Goal: Information Seeking & Learning: Learn about a topic

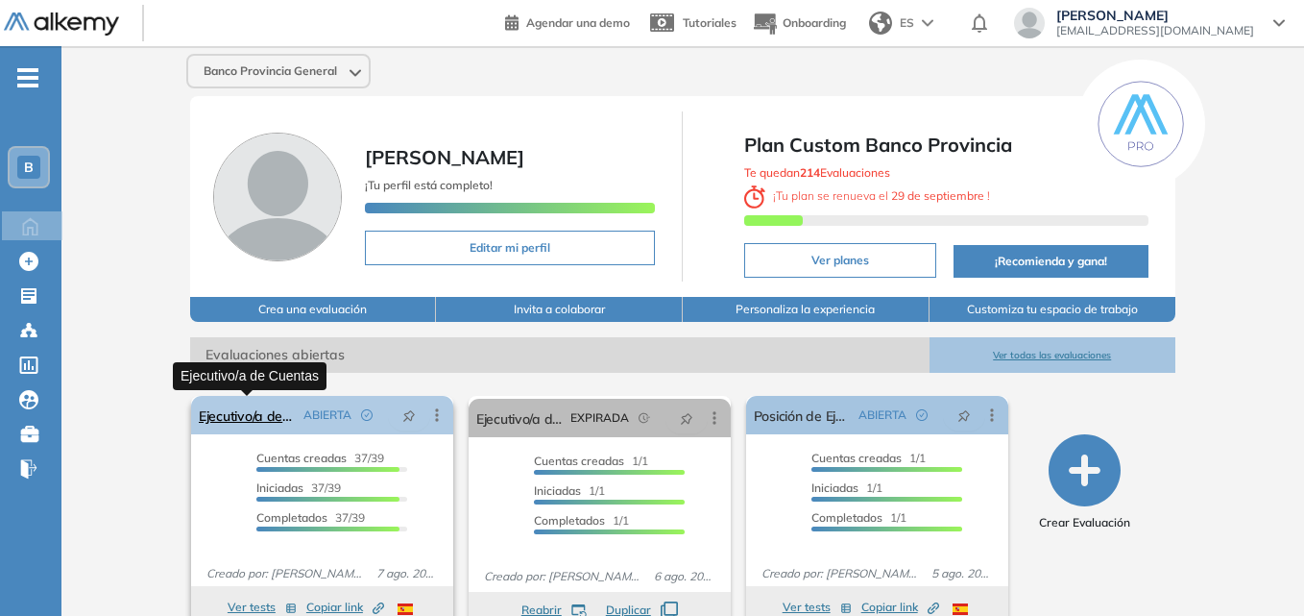
click at [238, 416] on link "Ejecutivo/a de Cuentas" at bounding box center [247, 415] width 97 height 38
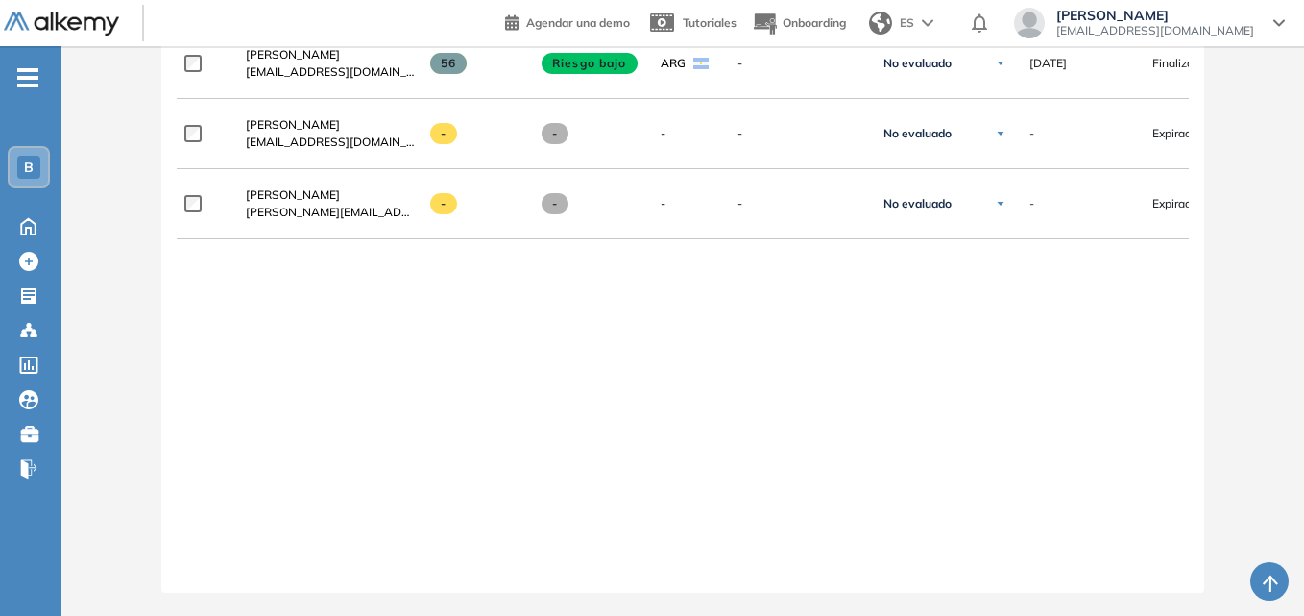
scroll to position [2944, 0]
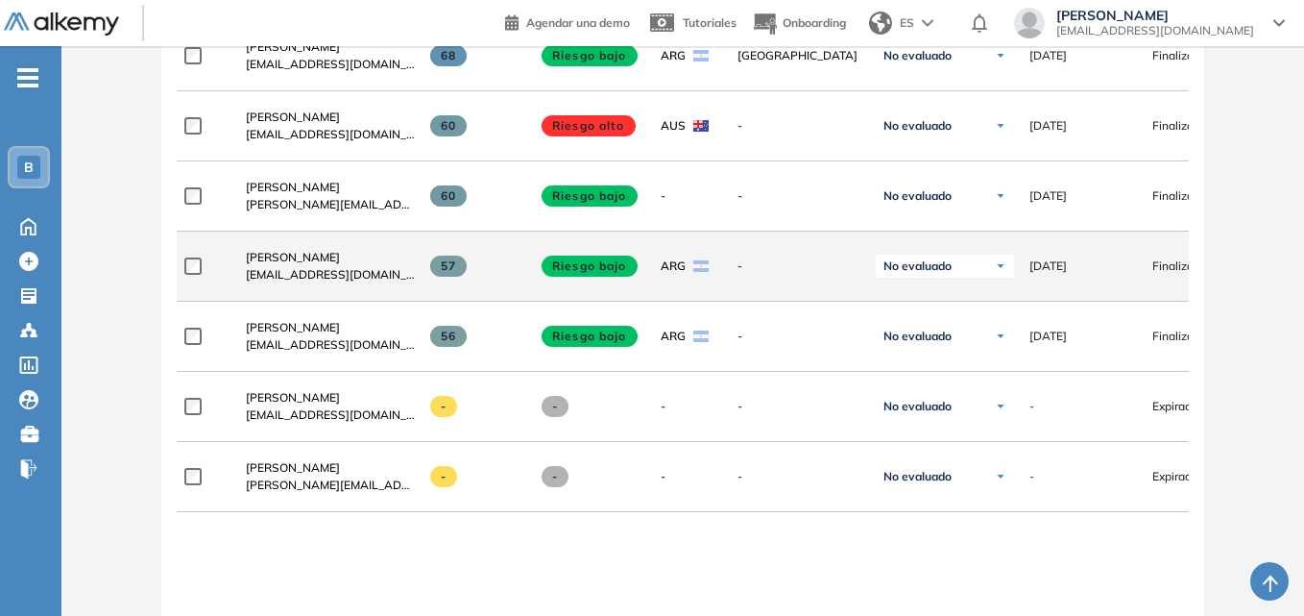
drag, startPoint x: 463, startPoint y: 280, endPoint x: 434, endPoint y: 286, distance: 29.4
click at [434, 286] on div "57" at bounding box center [469, 266] width 108 height 52
click at [453, 274] on span "57" at bounding box center [448, 265] width 37 height 21
click at [314, 263] on span "[PERSON_NAME]" at bounding box center [293, 257] width 94 height 14
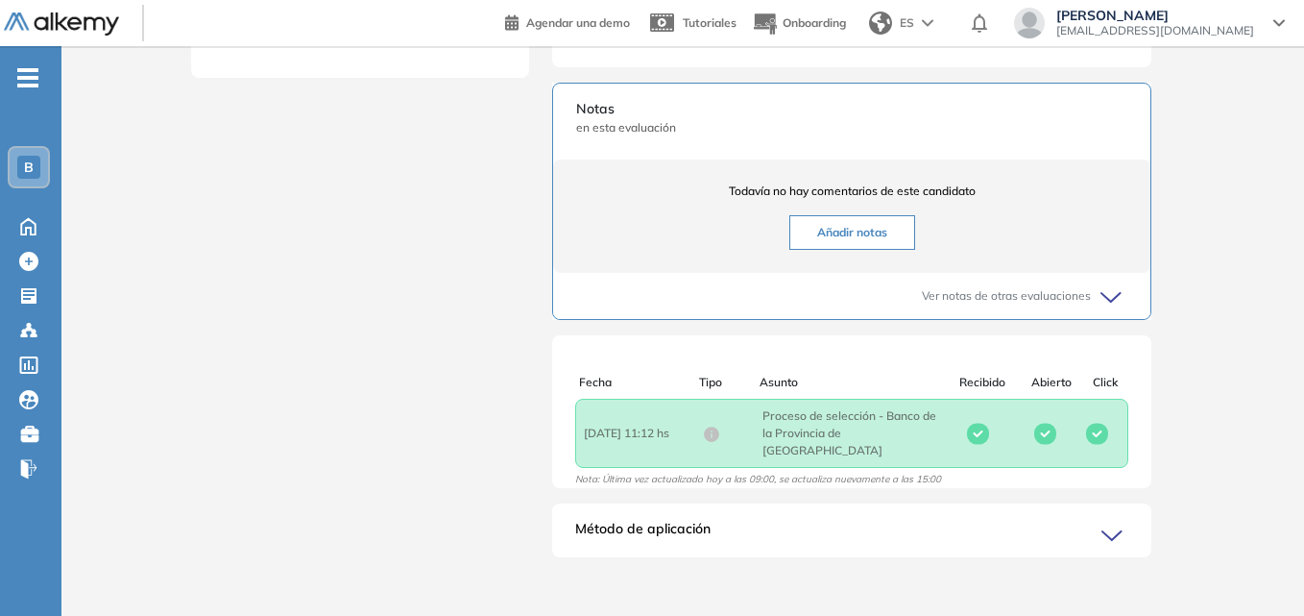
scroll to position [781, 0]
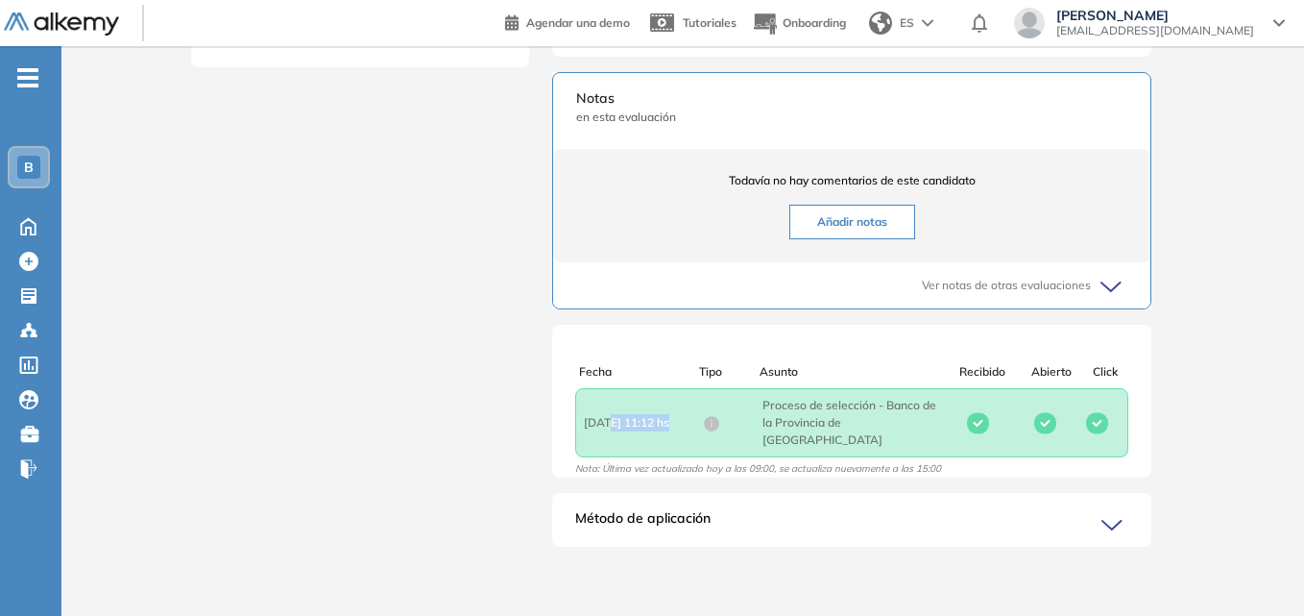
drag, startPoint x: 609, startPoint y: 429, endPoint x: 672, endPoint y: 431, distance: 63.4
click at [672, 431] on span "Fecha : [DATE] 11:12 hs" at bounding box center [643, 422] width 119 height 17
click at [980, 418] on div "Fecha : [DATE] 11:12 hs Asunto : Proceso de selección - Banco de la Provincia d…" at bounding box center [851, 422] width 553 height 69
click at [1110, 523] on icon at bounding box center [1115, 525] width 27 height 27
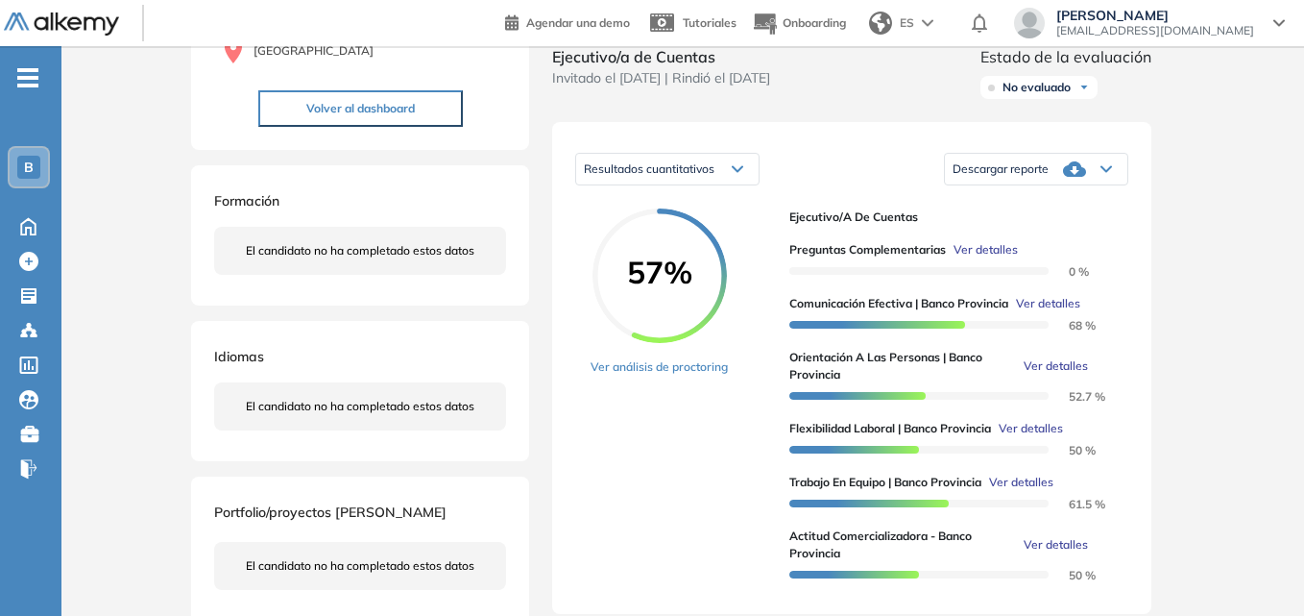
scroll to position [30, 0]
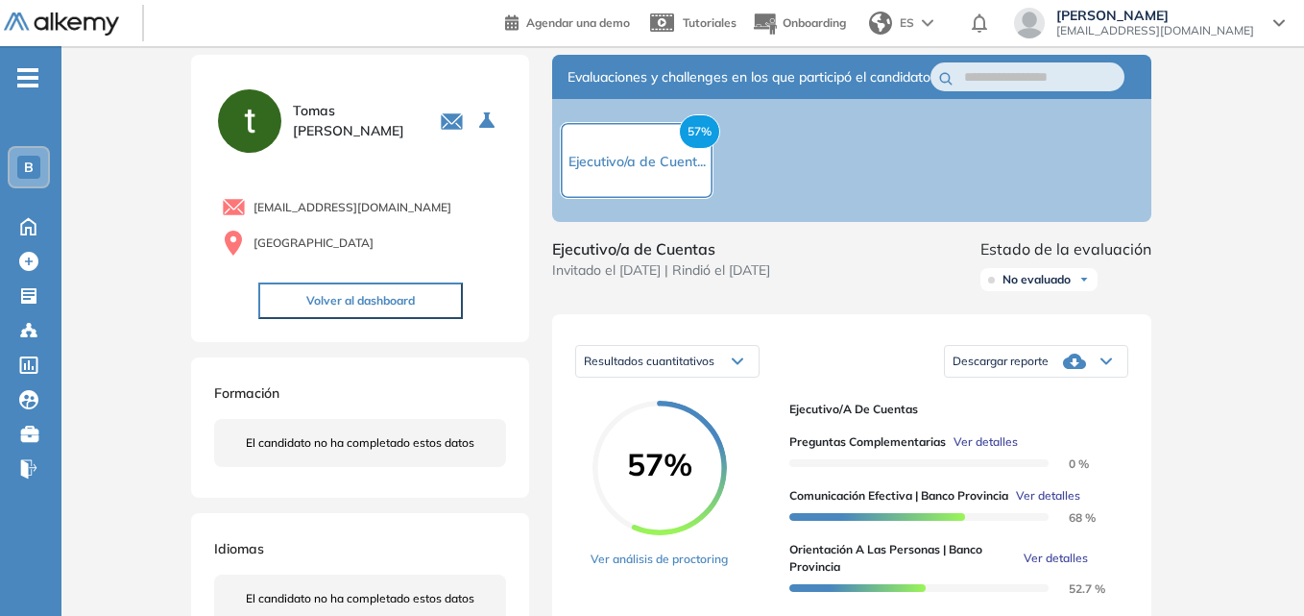
click at [1083, 290] on div "No evaluado" at bounding box center [1039, 279] width 117 height 23
click at [1082, 290] on div "No evaluado" at bounding box center [1039, 279] width 117 height 23
drag, startPoint x: 993, startPoint y: 261, endPoint x: 1169, endPoint y: 267, distance: 175.9
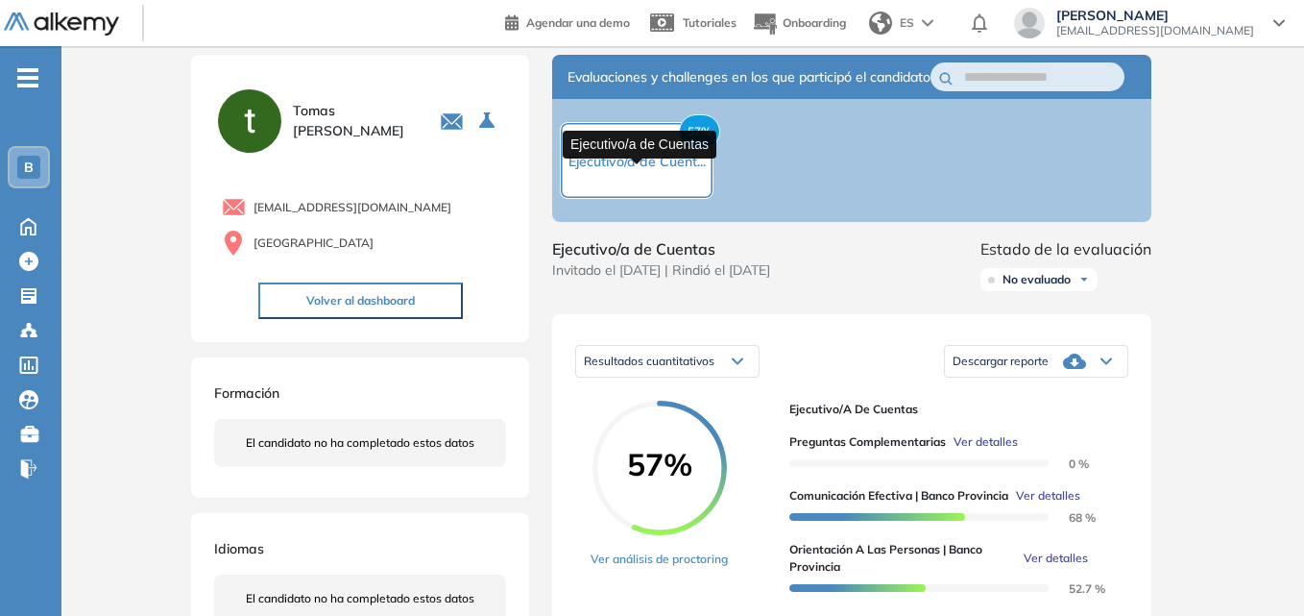
click at [675, 170] on span "Ejecutivo/a de Cuent..." at bounding box center [637, 161] width 137 height 17
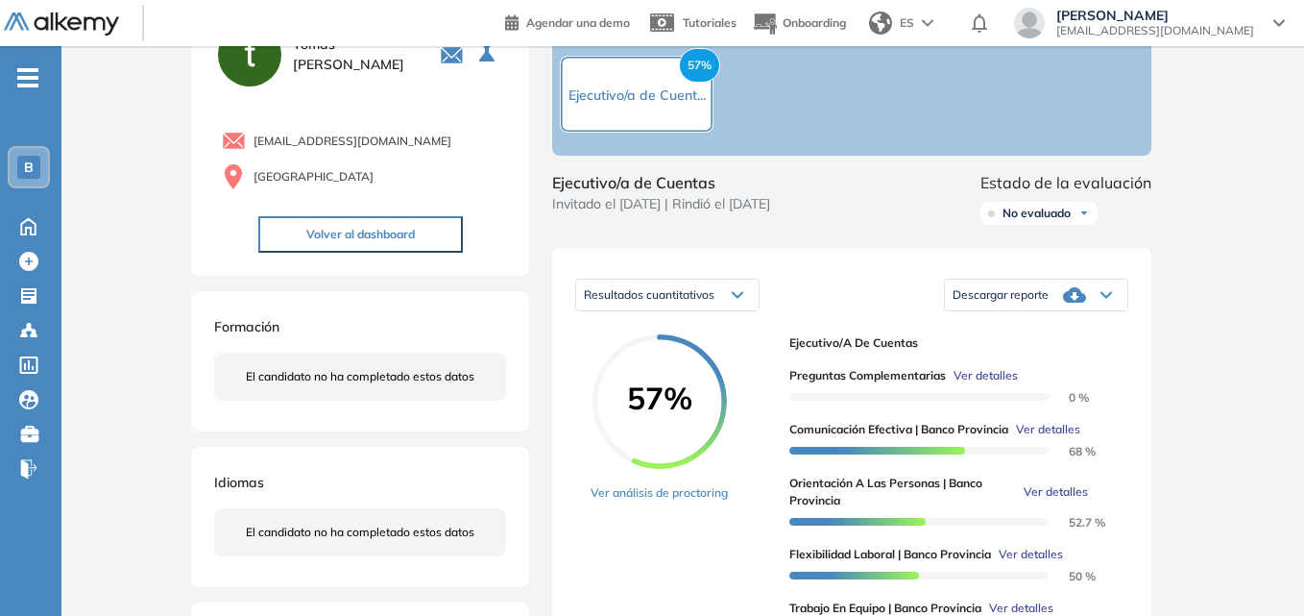
scroll to position [288, 0]
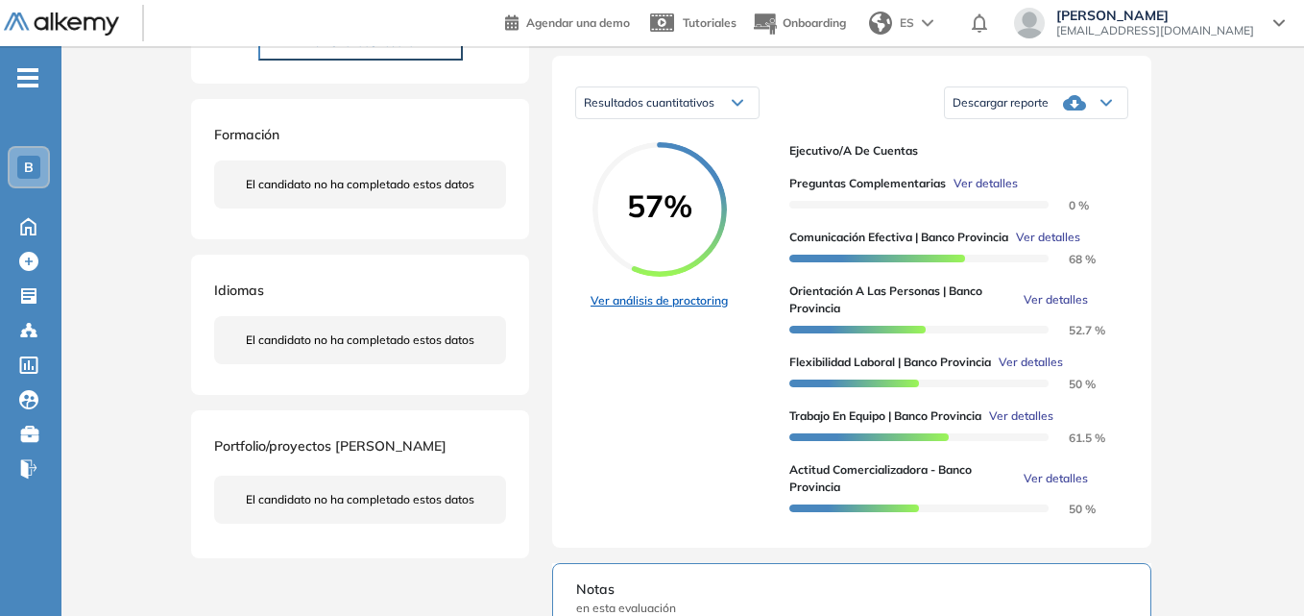
click at [654, 309] on link "Ver análisis de proctoring" at bounding box center [659, 300] width 137 height 17
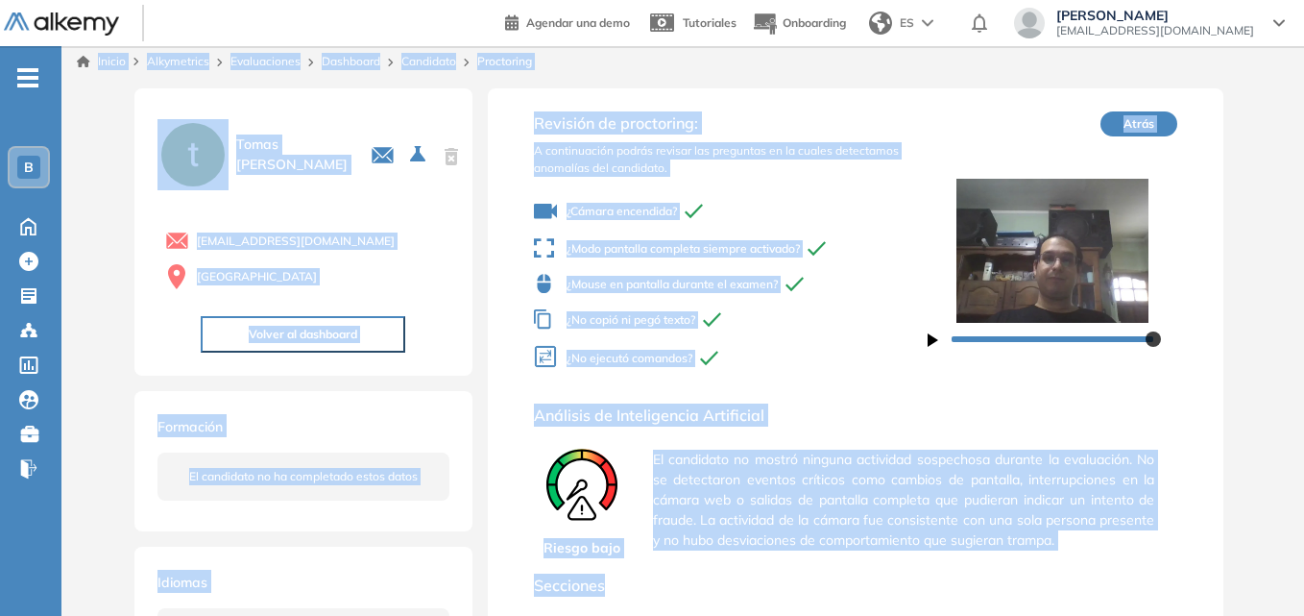
scroll to position [73, 0]
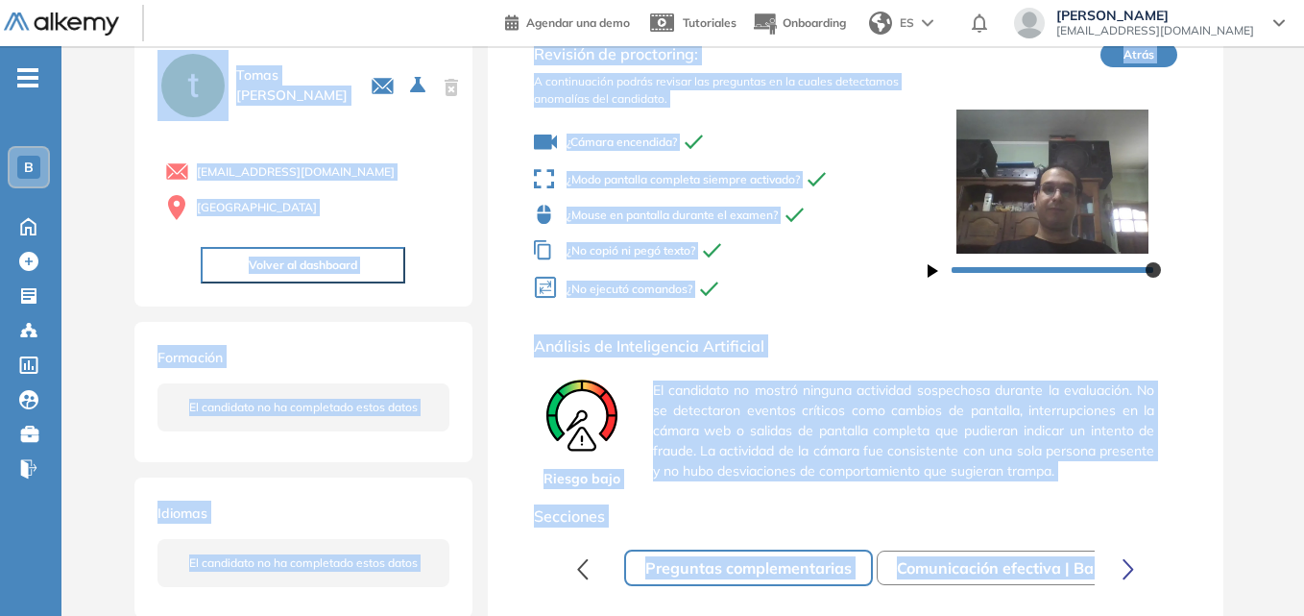
drag, startPoint x: 73, startPoint y: 50, endPoint x: 1184, endPoint y: 454, distance: 1182.6
click at [1167, 565] on div "Inicio Alkymetrics Evaluaciones Dashboard Candidato Proctoring [PERSON_NAME] [E…" at bounding box center [682, 453] width 1243 height 960
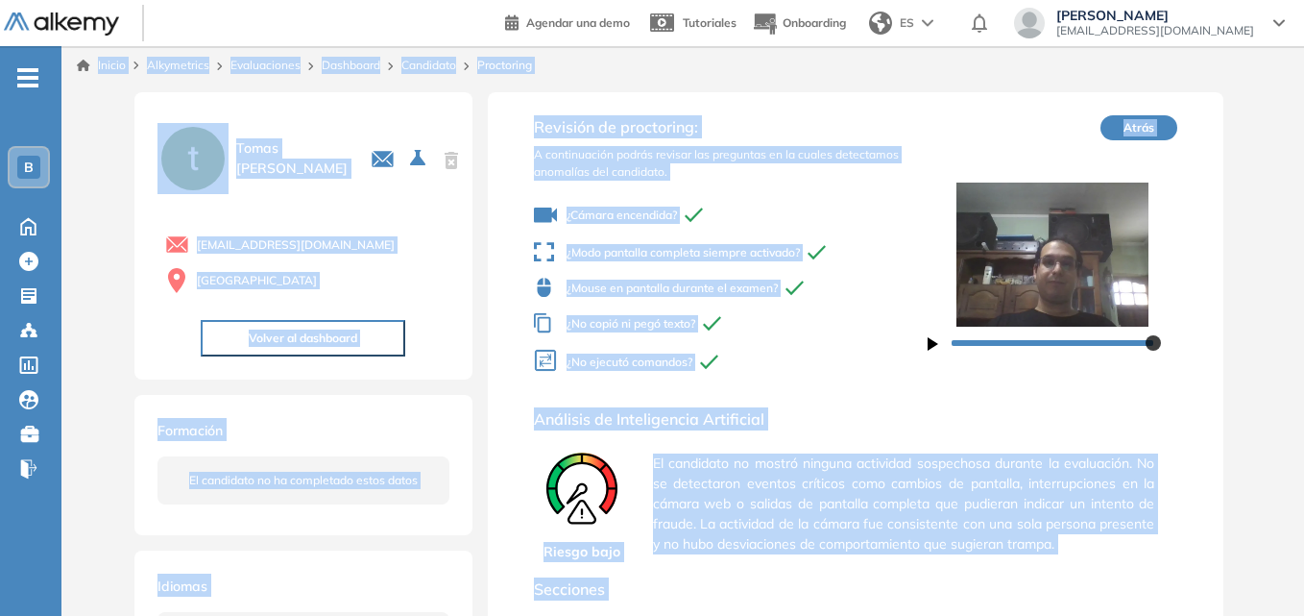
click at [1243, 368] on div "[PERSON_NAME] [EMAIL_ADDRESS][DOMAIN_NAME] Argentina Volver al dashboard Formac…" at bounding box center [682, 545] width 1243 height 921
click at [1208, 224] on div "Revisión de proctoring: A continuación podrás revisar las preguntas en la cuale…" at bounding box center [856, 545] width 737 height 906
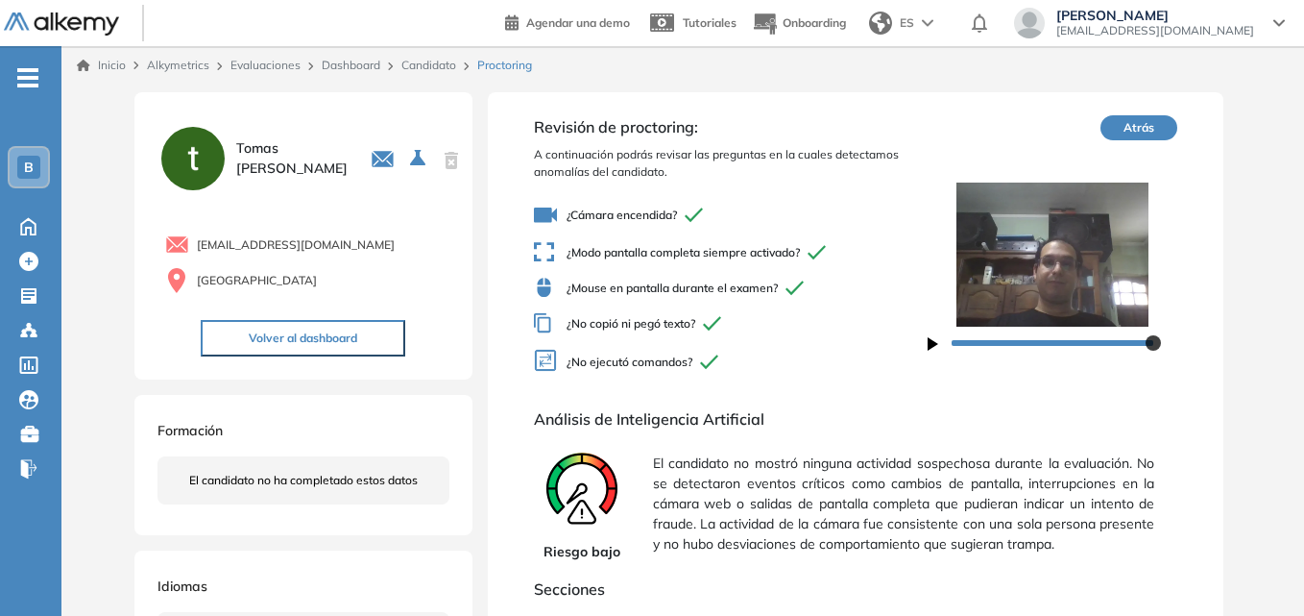
drag, startPoint x: 766, startPoint y: 79, endPoint x: 756, endPoint y: 79, distance: 10.6
drag, startPoint x: 756, startPoint y: 79, endPoint x: 561, endPoint y: 85, distance: 195.1
drag, startPoint x: 561, startPoint y: 85, endPoint x: 460, endPoint y: 86, distance: 100.9
drag, startPoint x: 460, startPoint y: 86, endPoint x: 449, endPoint y: 86, distance: 11.5
click at [449, 86] on div "[PERSON_NAME] [EMAIL_ADDRESS][DOMAIN_NAME] Argentina Volver al dashboard Formac…" at bounding box center [682, 545] width 1243 height 921
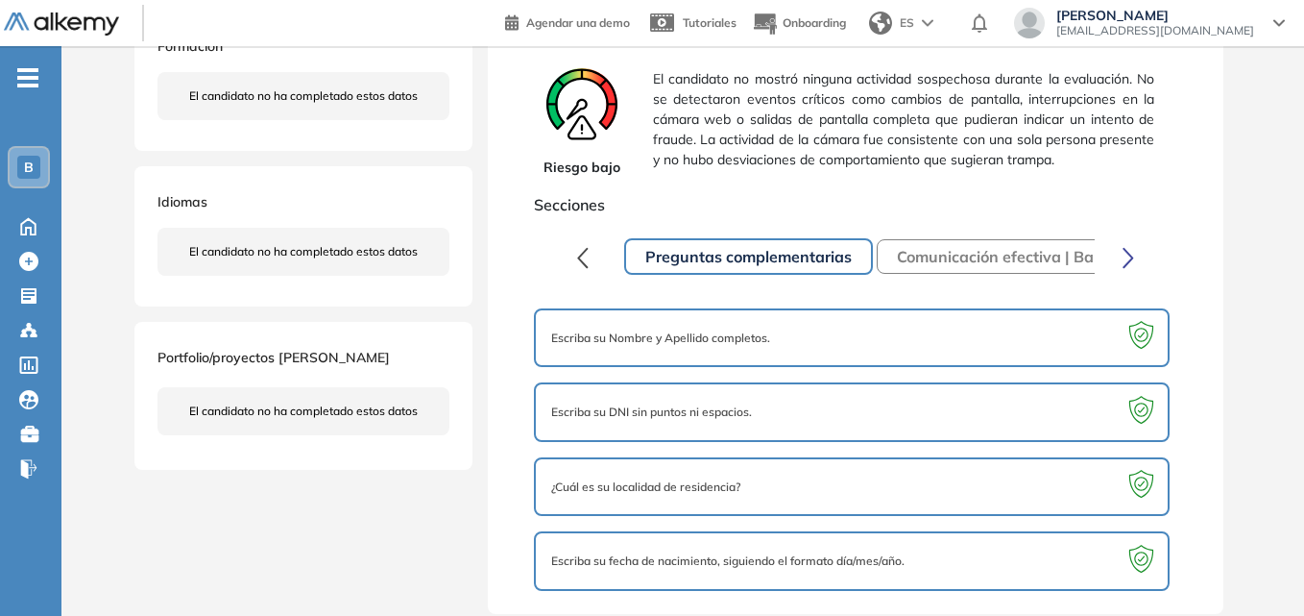
scroll to position [390, 0]
